Goal: Find contact information: Find contact information

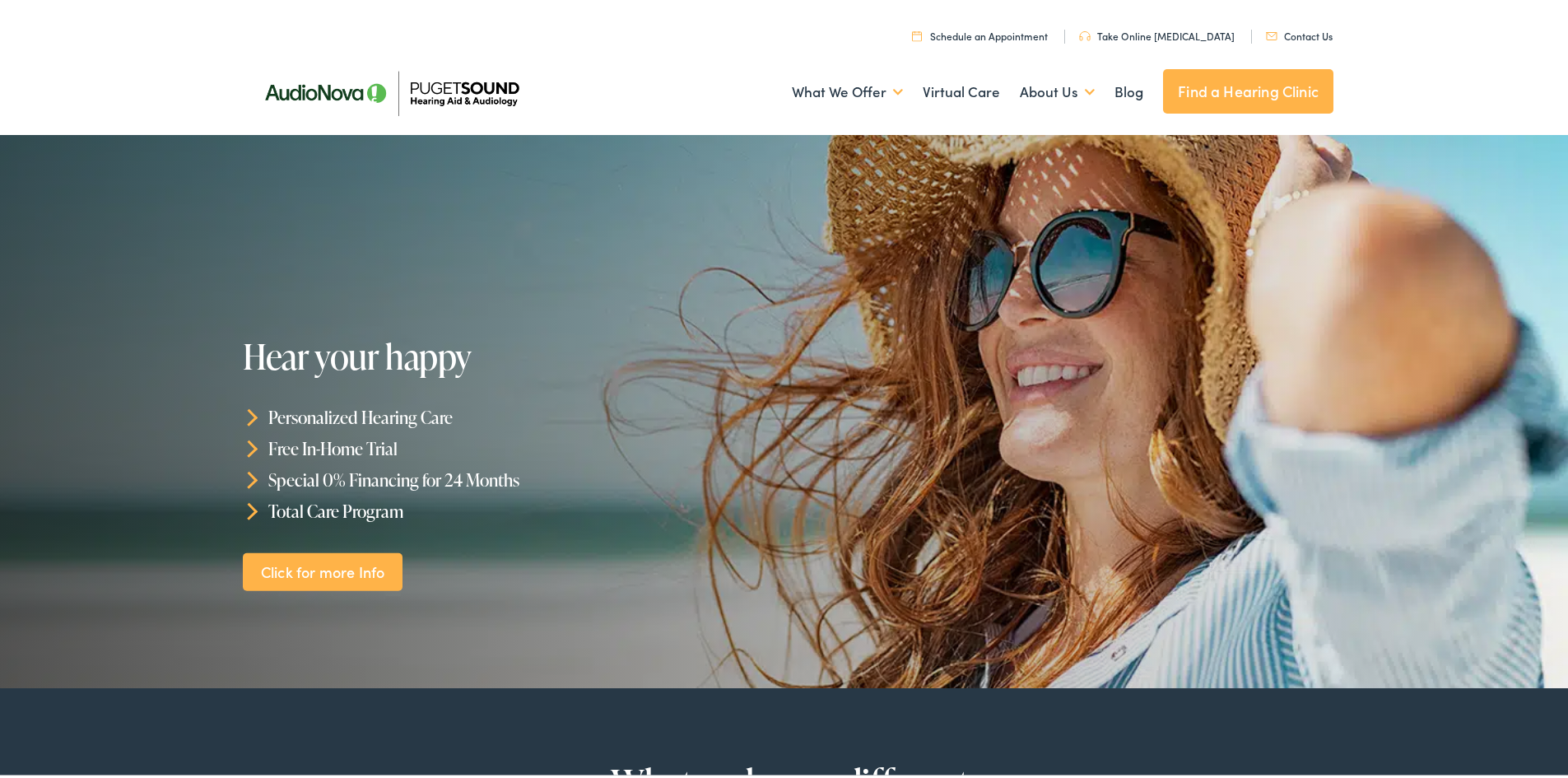
click at [1291, 26] on link "Contact Us" at bounding box center [1300, 32] width 67 height 14
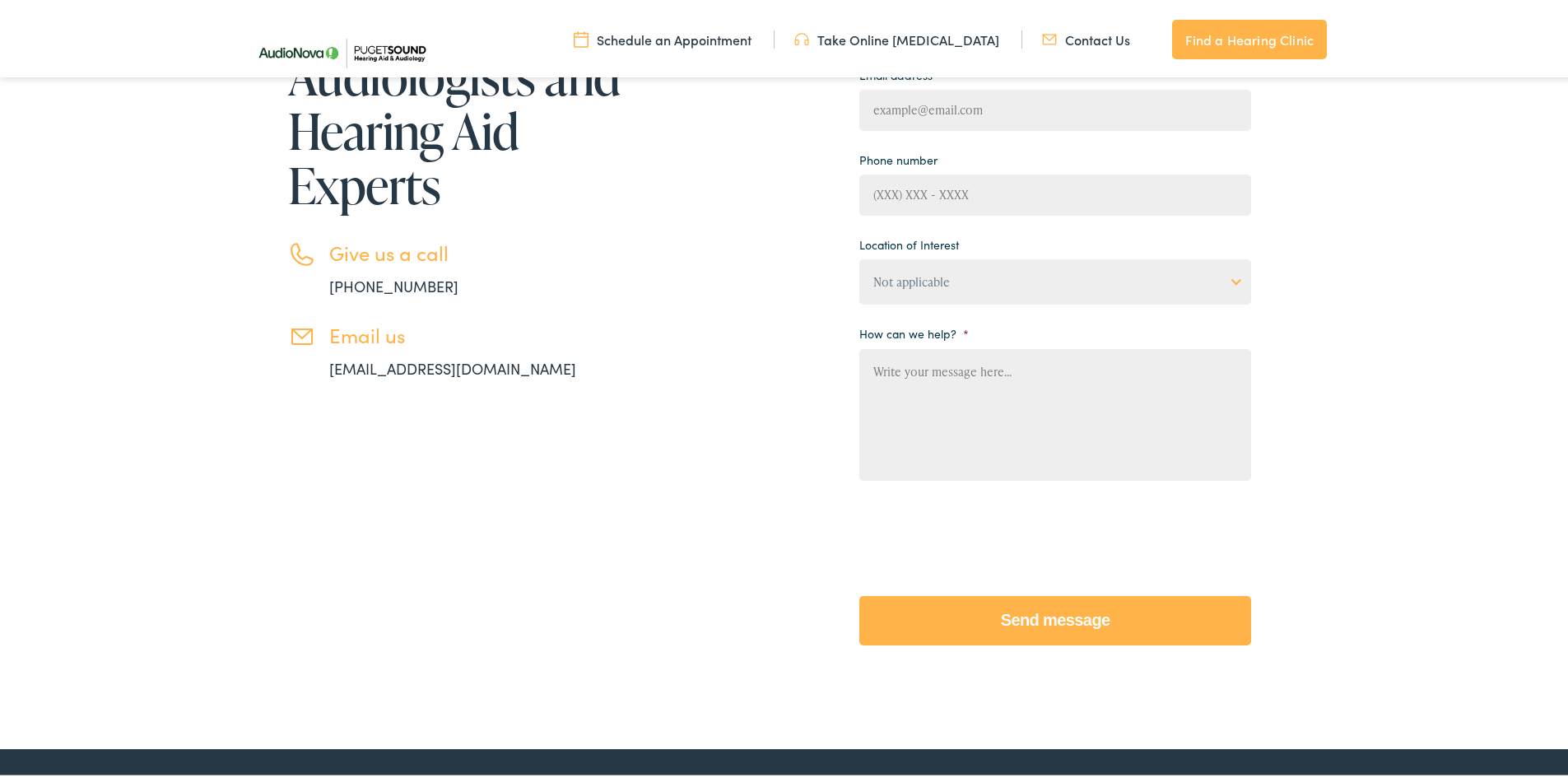
scroll to position [290, 0]
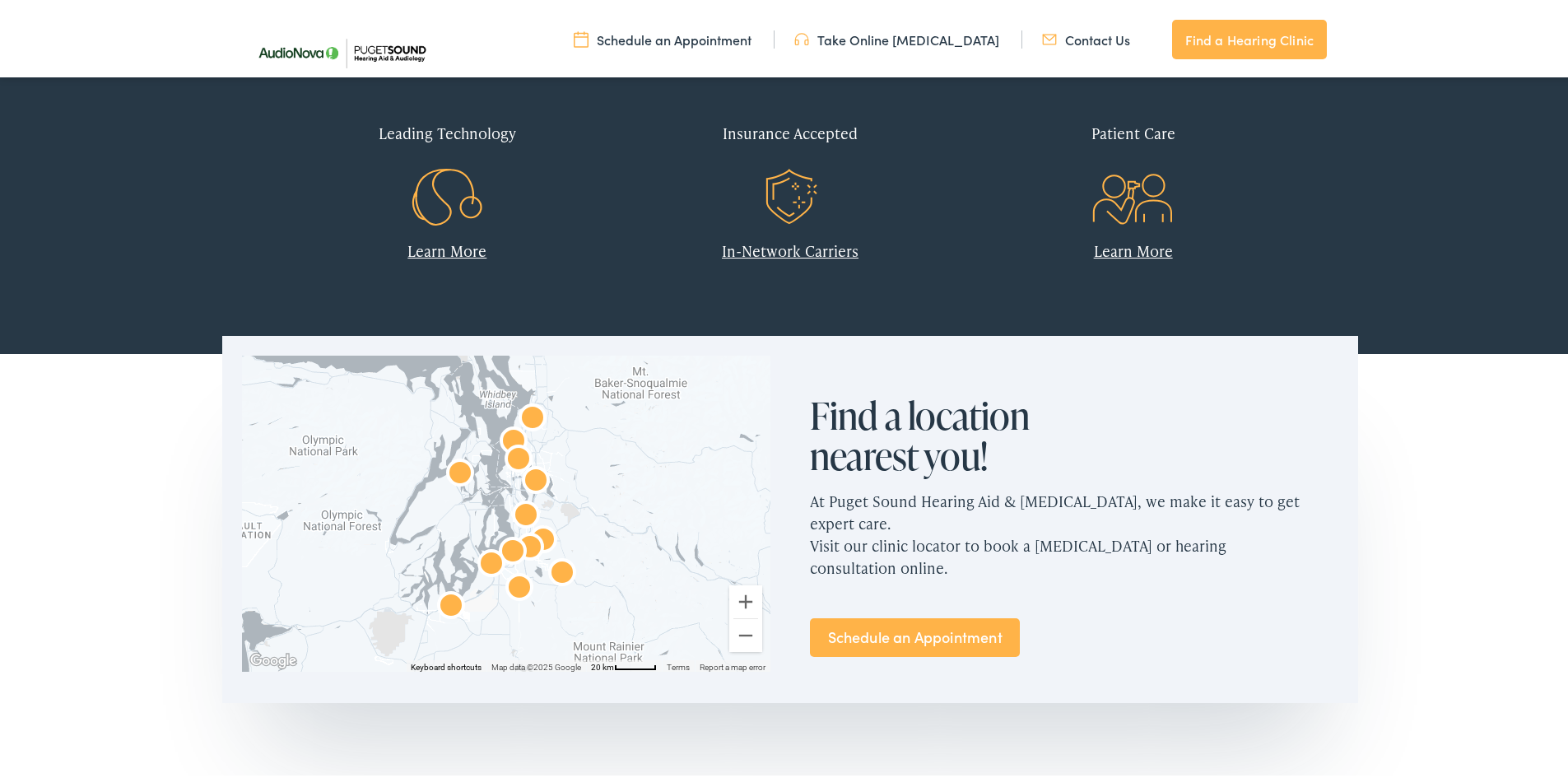
scroll to position [1152, 0]
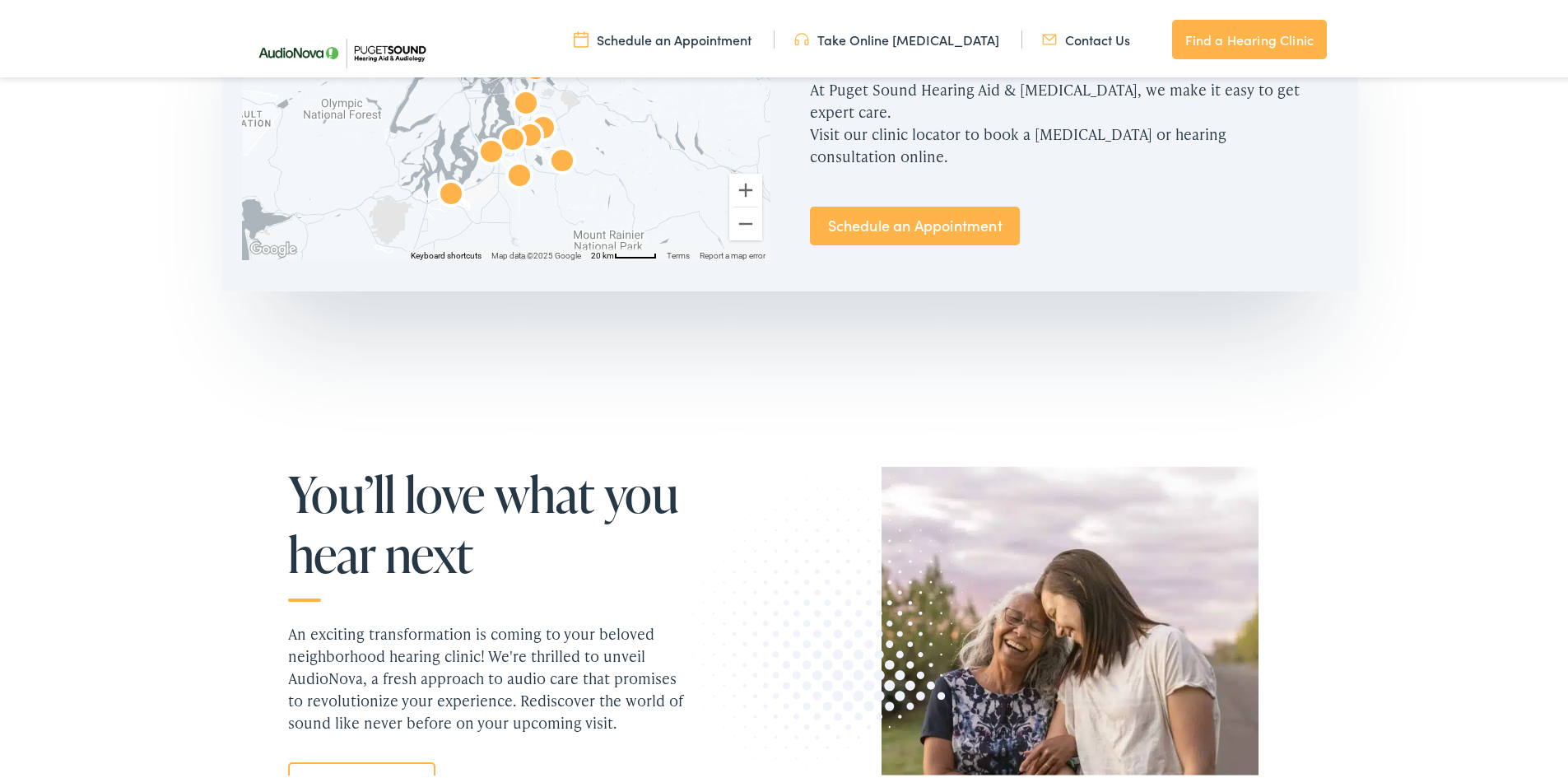
click at [1108, 32] on link "Contact Us" at bounding box center [1086, 36] width 88 height 19
